Goal: Transaction & Acquisition: Obtain resource

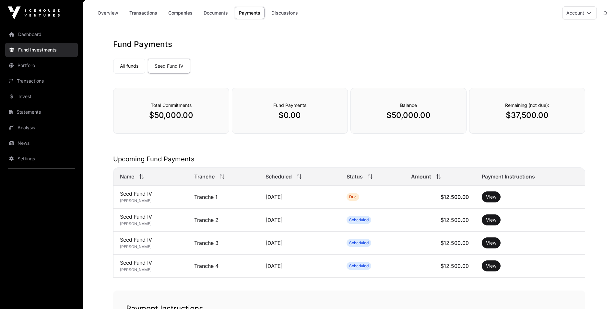
click at [38, 84] on link "Transactions" at bounding box center [41, 81] width 73 height 14
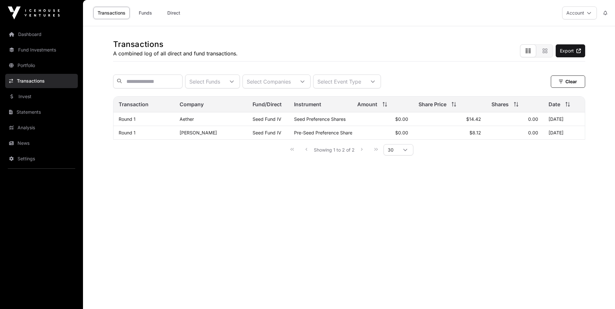
click at [252, 122] on link "Seed Fund IV" at bounding box center [266, 119] width 29 height 6
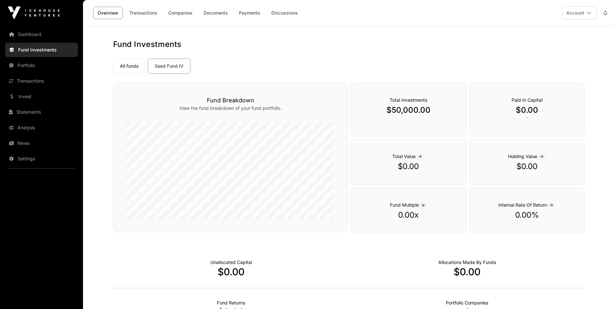
click at [148, 11] on link "Transactions" at bounding box center [143, 13] width 36 height 12
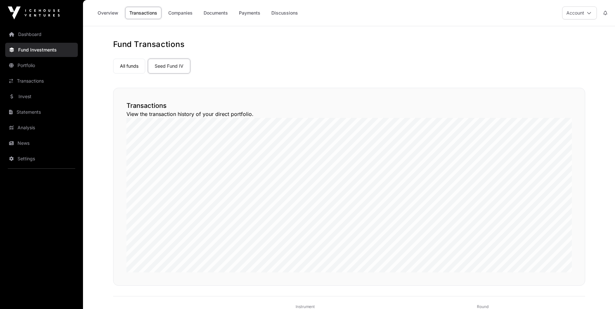
click at [179, 12] on link "Companies" at bounding box center [180, 13] width 33 height 12
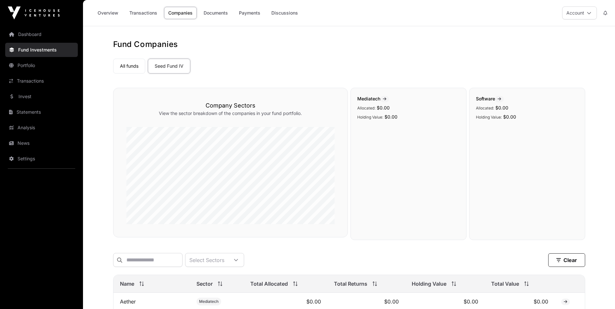
click at [220, 11] on link "Documents" at bounding box center [215, 13] width 33 height 12
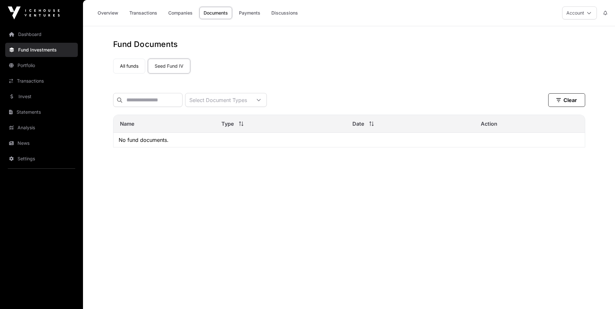
click at [261, 9] on link "Payments" at bounding box center [250, 13] width 30 height 12
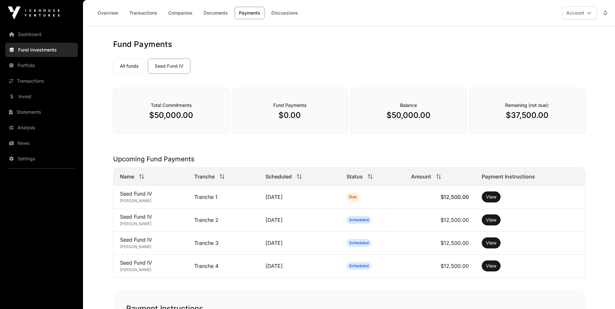
click at [284, 13] on link "Discussions" at bounding box center [284, 13] width 35 height 12
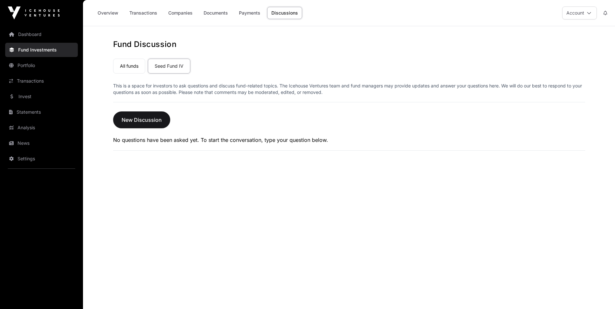
click at [34, 37] on link "Dashboard" at bounding box center [41, 34] width 73 height 14
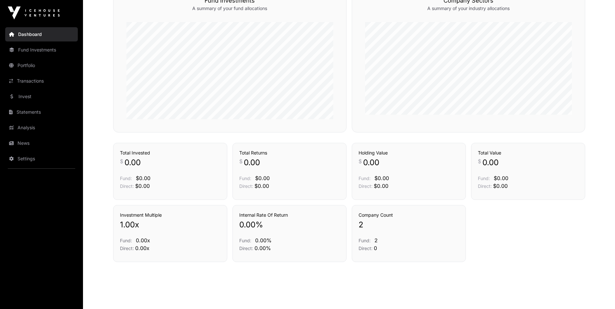
scroll to position [183, 0]
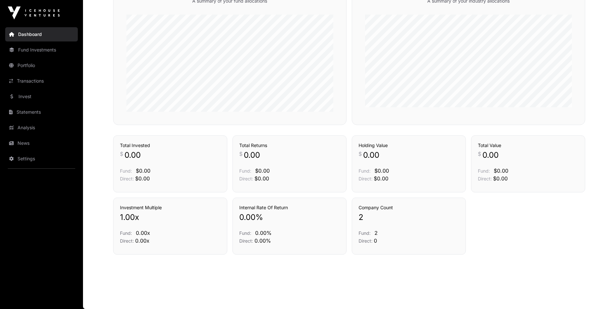
click at [28, 113] on link "Statements" at bounding box center [41, 112] width 73 height 14
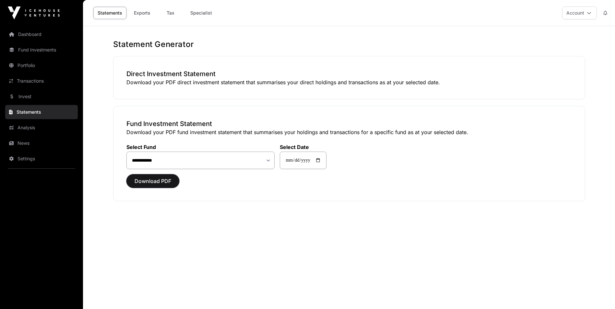
click at [167, 181] on span "Download PDF" at bounding box center [153, 181] width 37 height 8
click at [37, 15] on img at bounding box center [34, 12] width 52 height 13
